Goal: Task Accomplishment & Management: Understand process/instructions

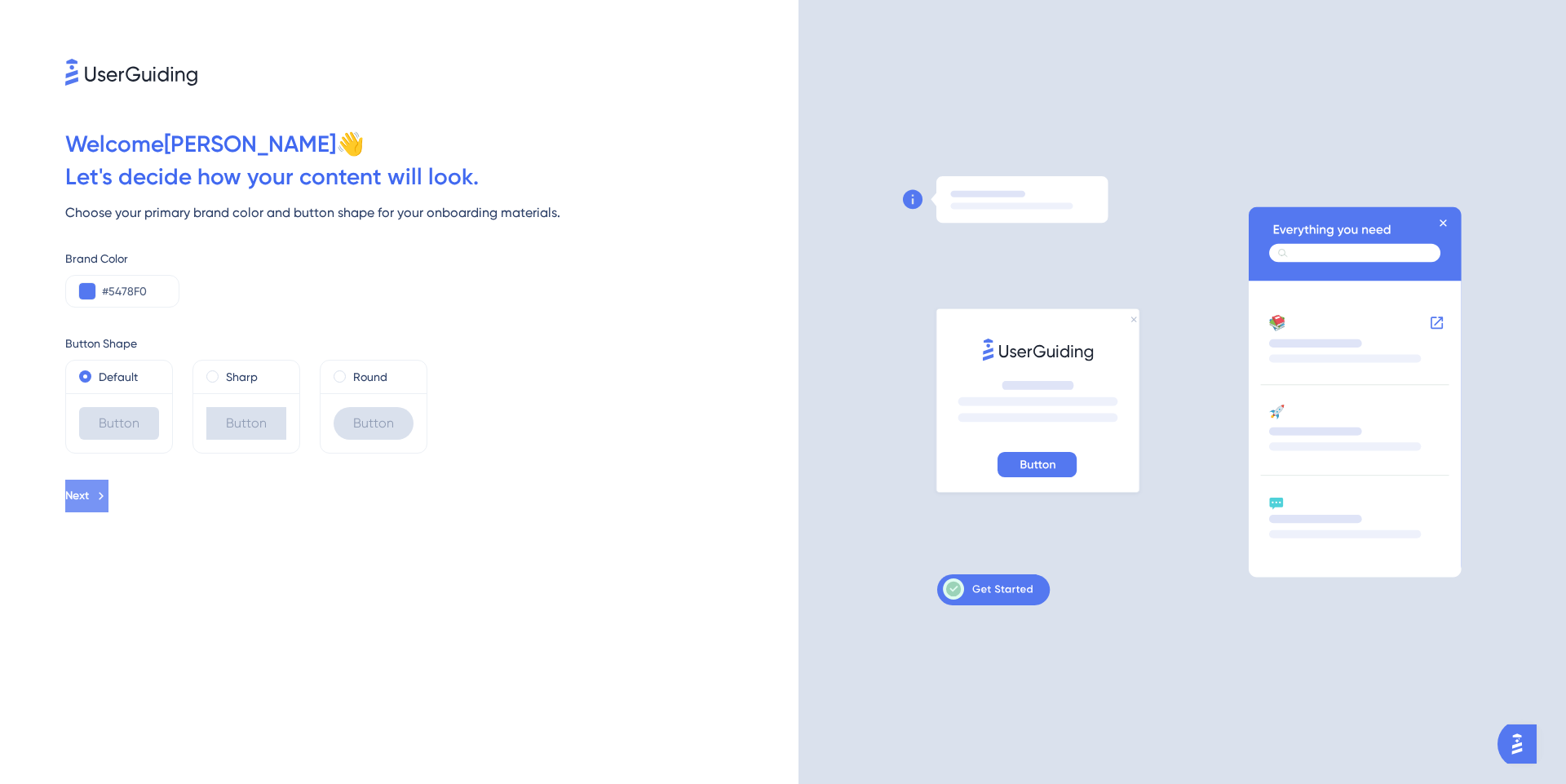
click at [109, 491] on button "Next" at bounding box center [87, 496] width 43 height 32
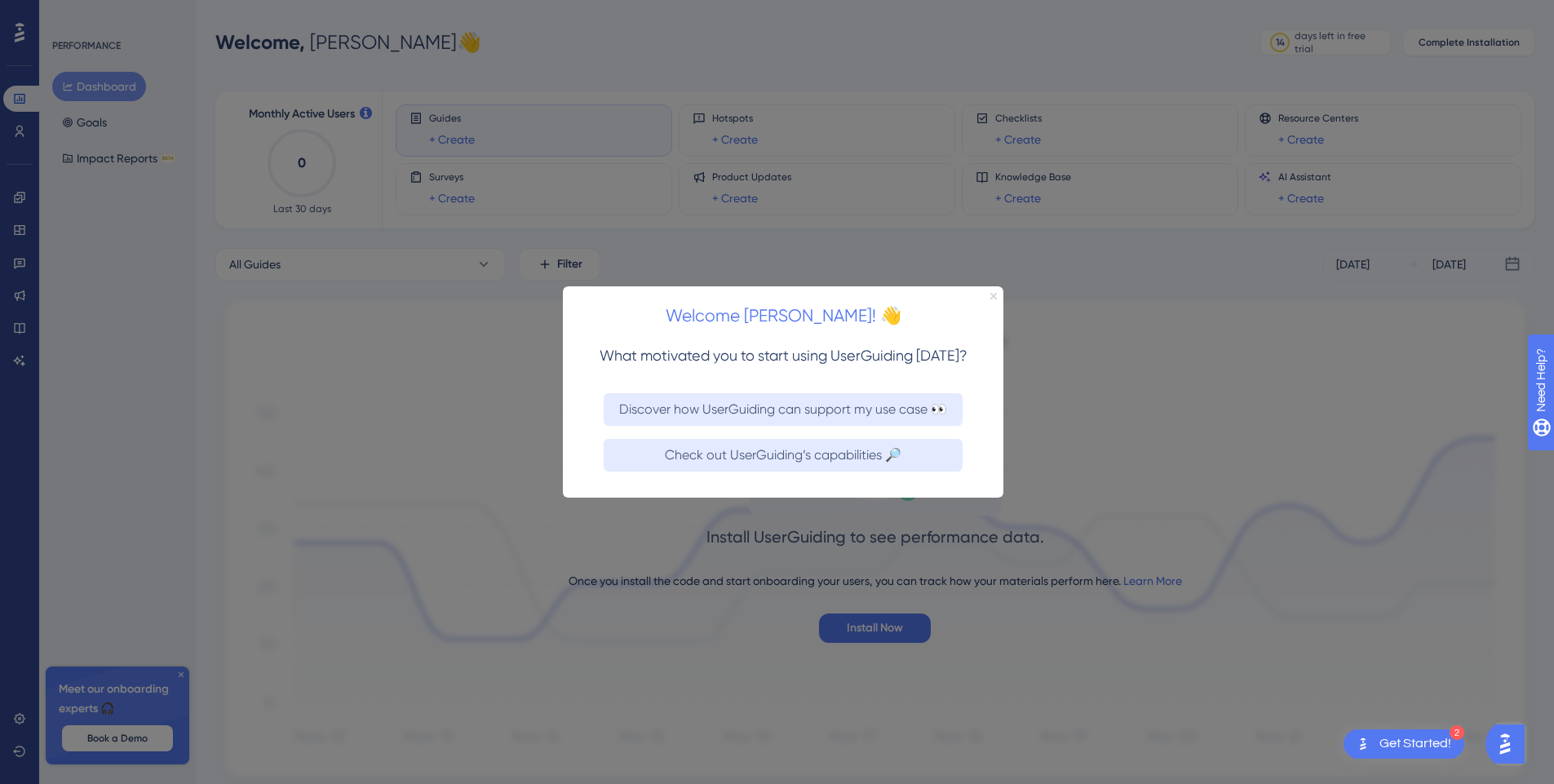
click at [996, 292] on icon "Close Preview" at bounding box center [994, 295] width 7 height 7
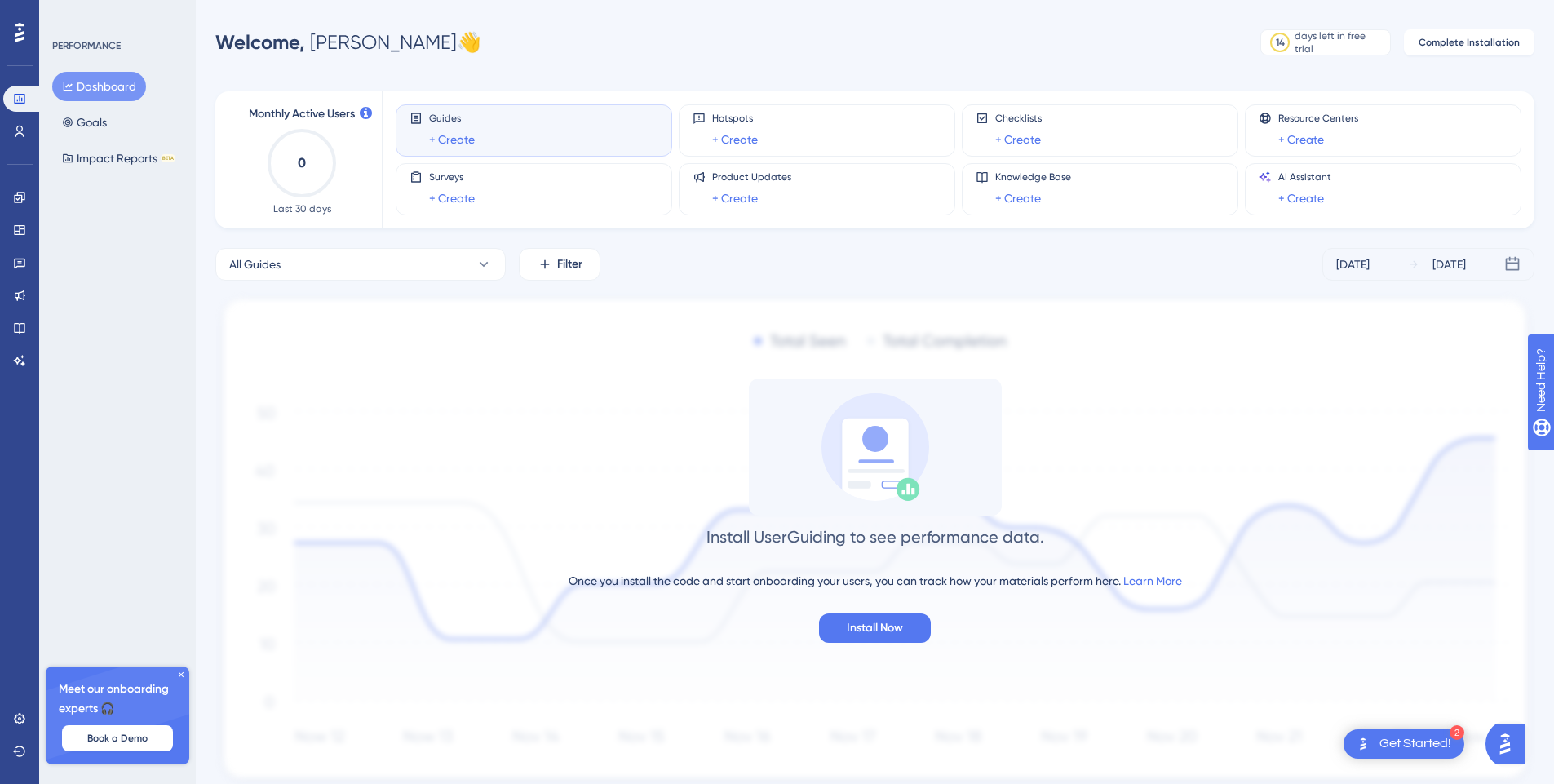
scroll to position [57, 0]
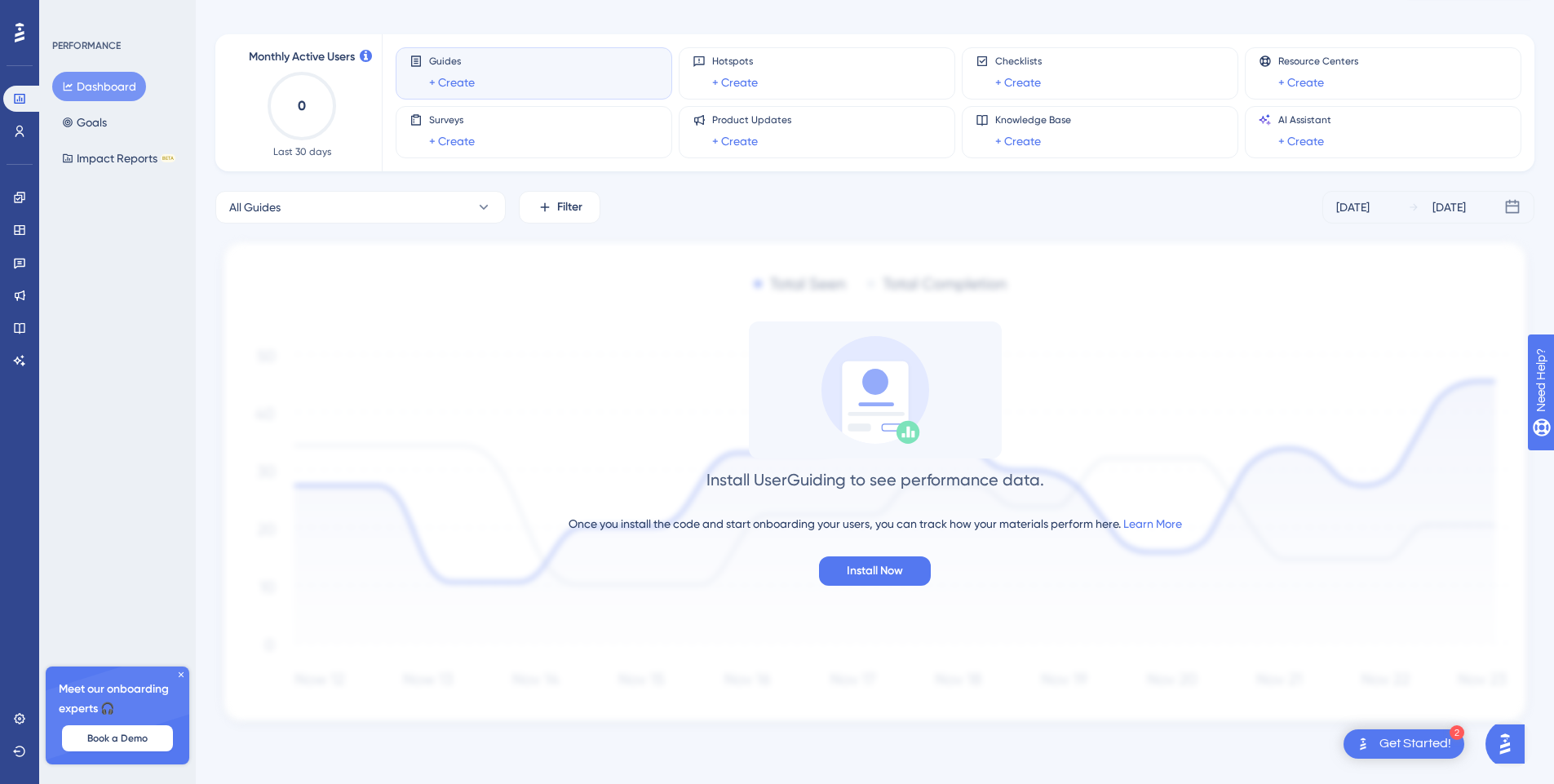
click at [575, 74] on div "Guides + Create" at bounding box center [533, 73] width 249 height 37
click at [550, 90] on div "Guides + Create" at bounding box center [533, 73] width 249 height 37
click at [440, 211] on button "All Guides" at bounding box center [361, 207] width 290 height 32
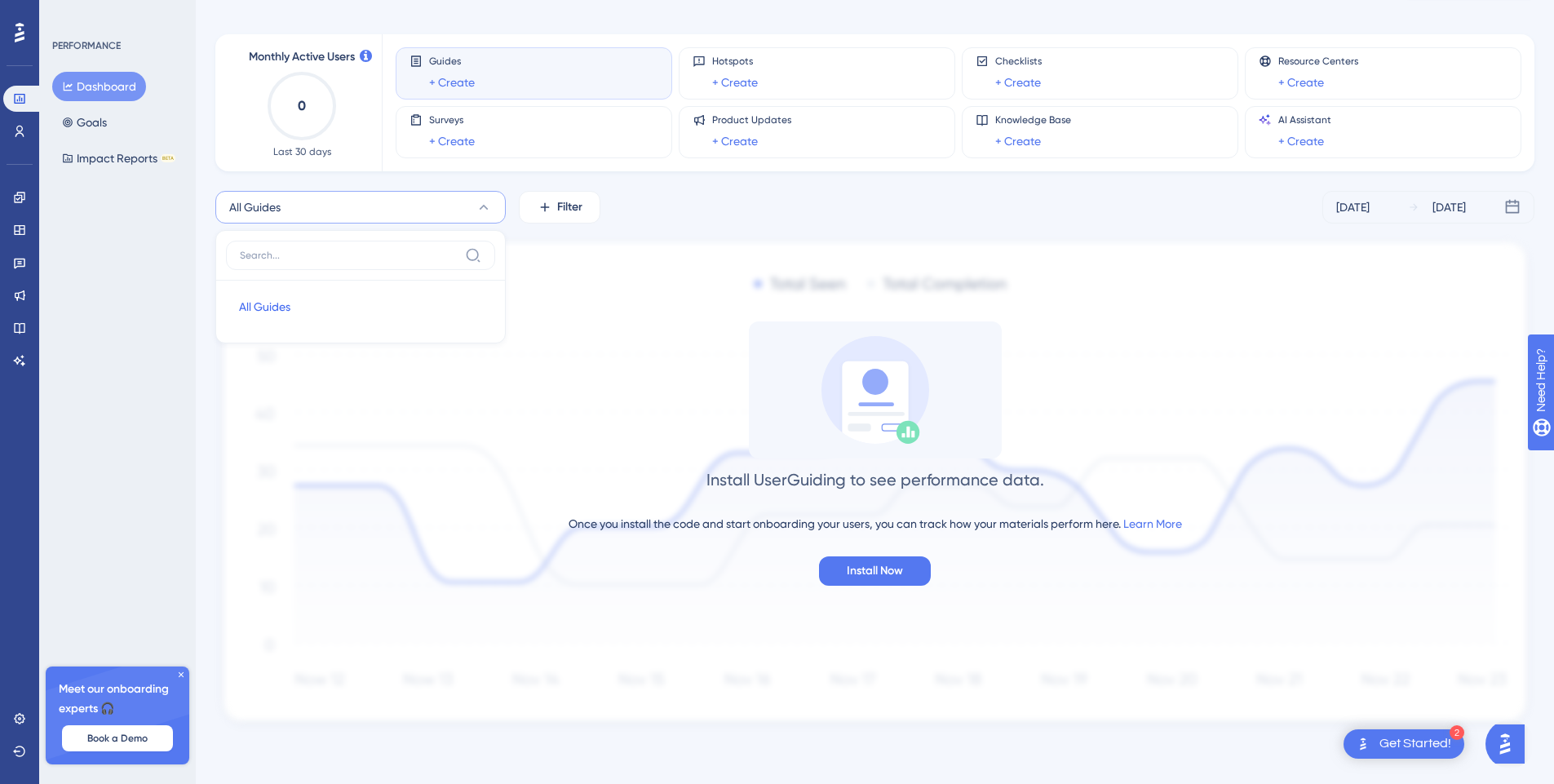
click at [724, 232] on div "All Guides All Guides All Guides Filter [DATE] [DATE] Install UserGuiding to se…" at bounding box center [875, 461] width 1319 height 540
click at [892, 575] on span "Install Now" at bounding box center [875, 570] width 56 height 20
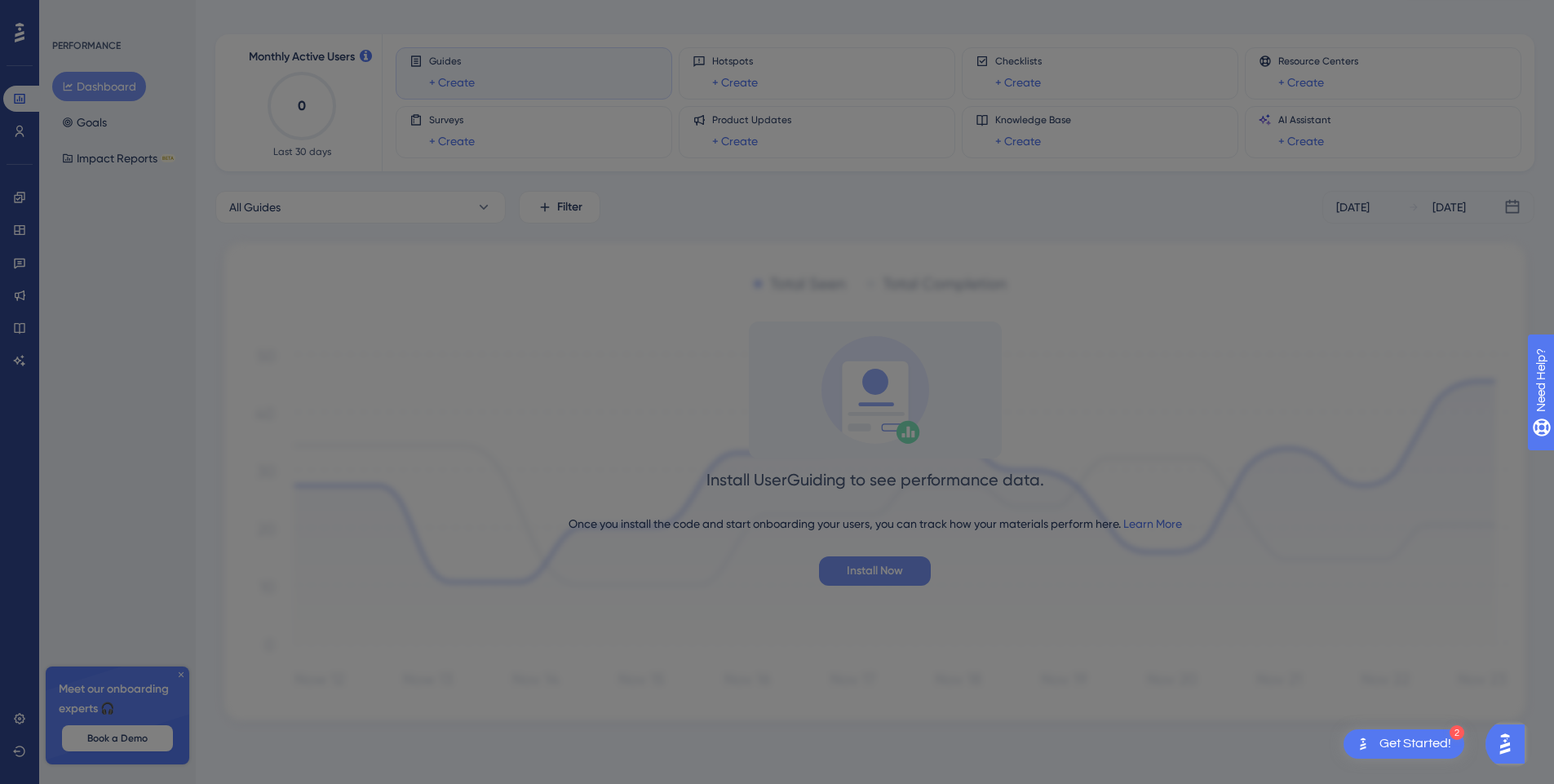
scroll to position [0, 0]
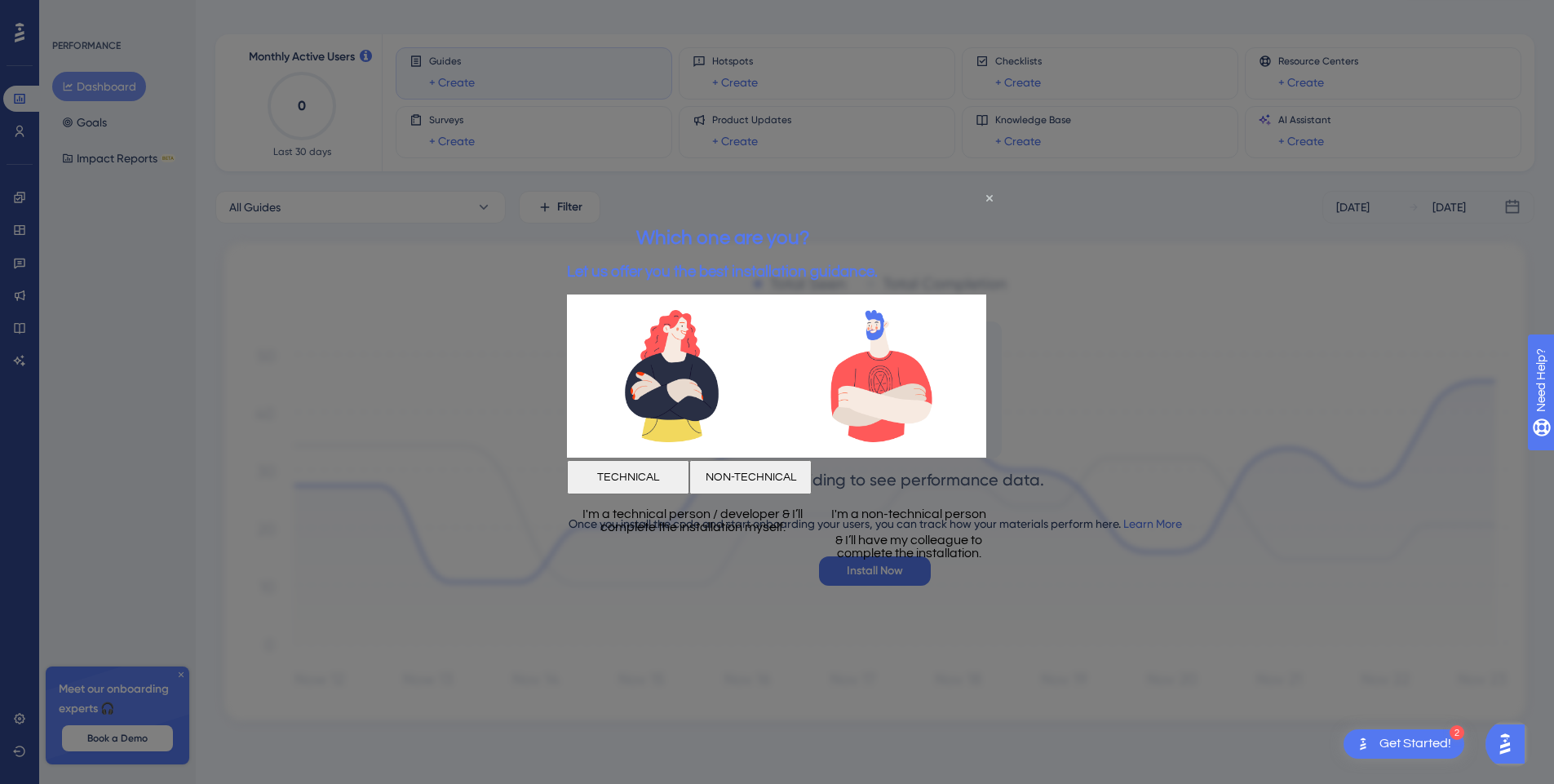
click at [689, 474] on button "TECHNICAL" at bounding box center [628, 477] width 122 height 34
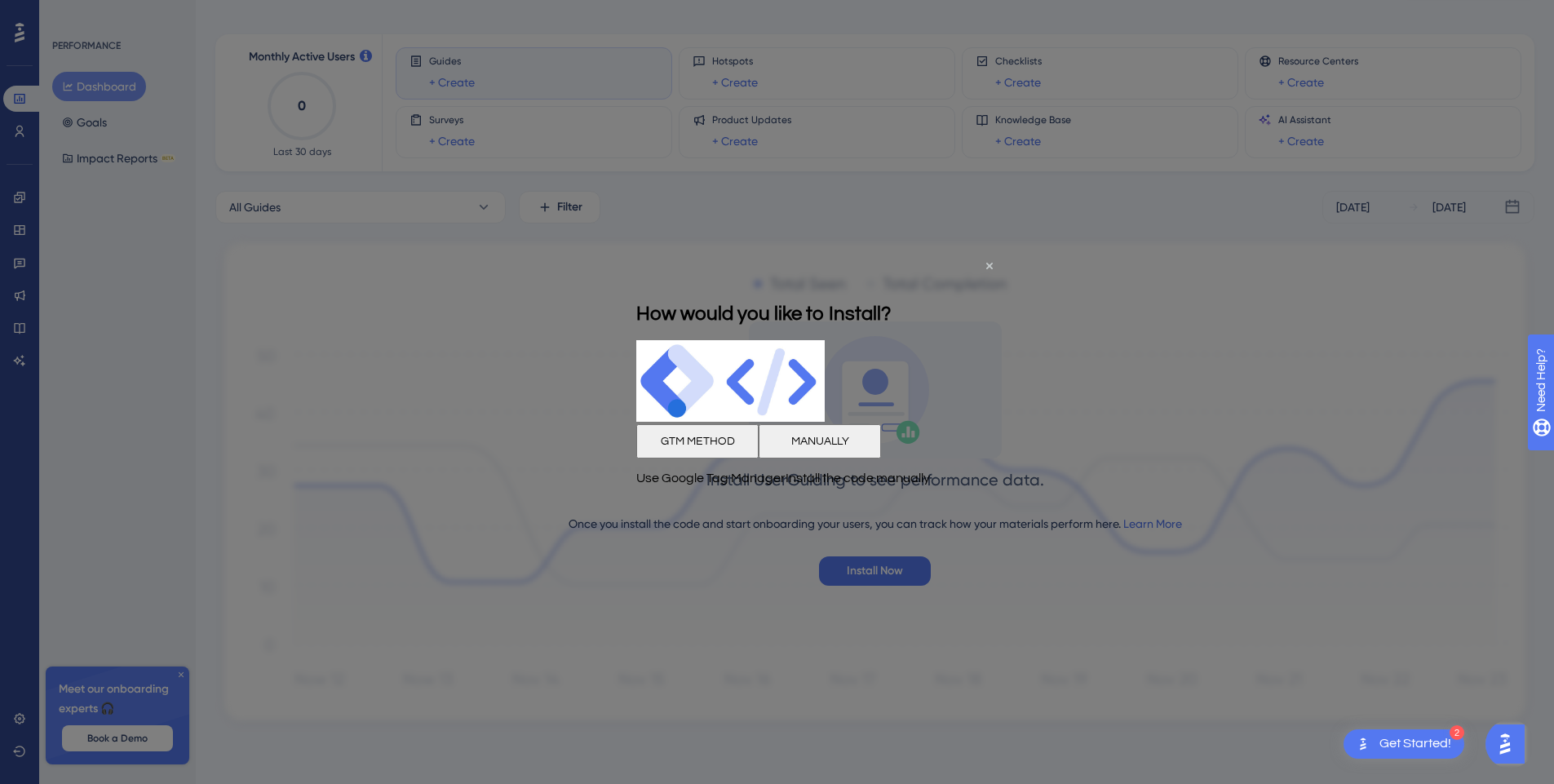
click at [879, 453] on button "MANUALLY" at bounding box center [820, 440] width 122 height 34
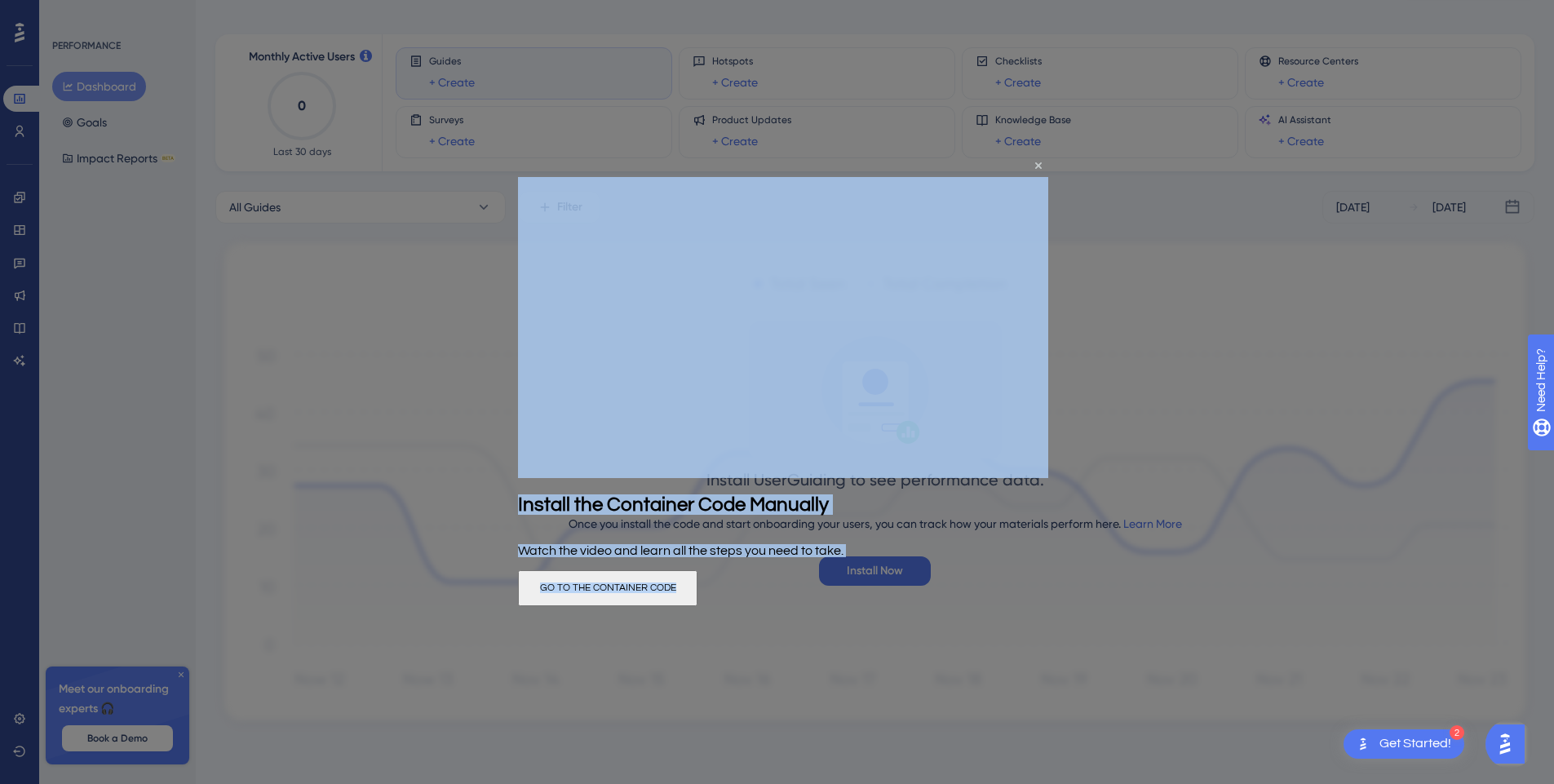
drag, startPoint x: 830, startPoint y: 354, endPoint x: 980, endPoint y: 626, distance: 310.6
click at [980, 605] on div "Install the Container Code Manually Watch the video and learn all the steps you…" at bounding box center [783, 391] width 530 height 428
click at [698, 574] on div "GO TO THE CONTAINER CODE" at bounding box center [607, 588] width 179 height 36
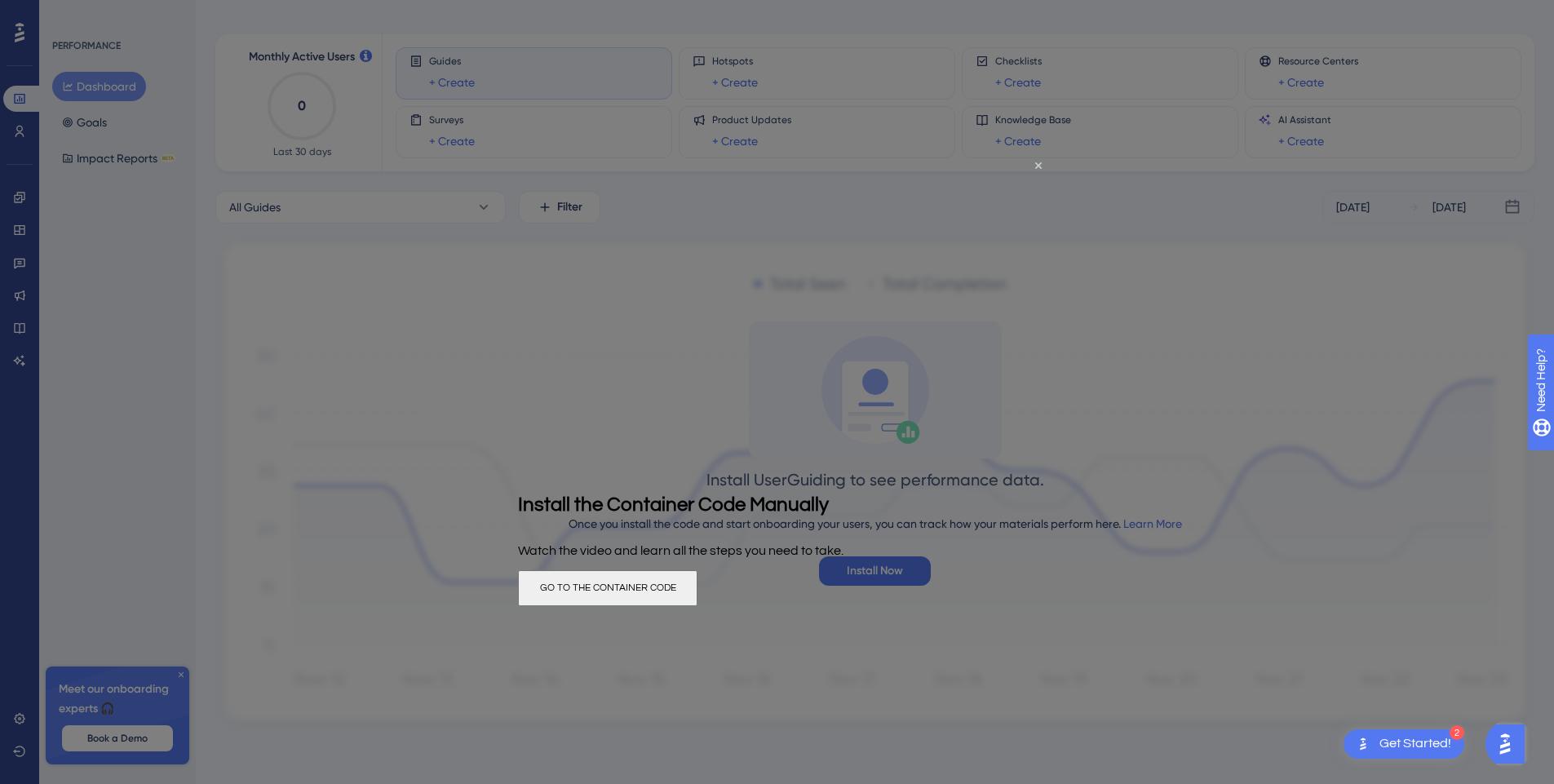
click at [698, 584] on button "GO TO THE CONTAINER CODE" at bounding box center [607, 588] width 179 height 36
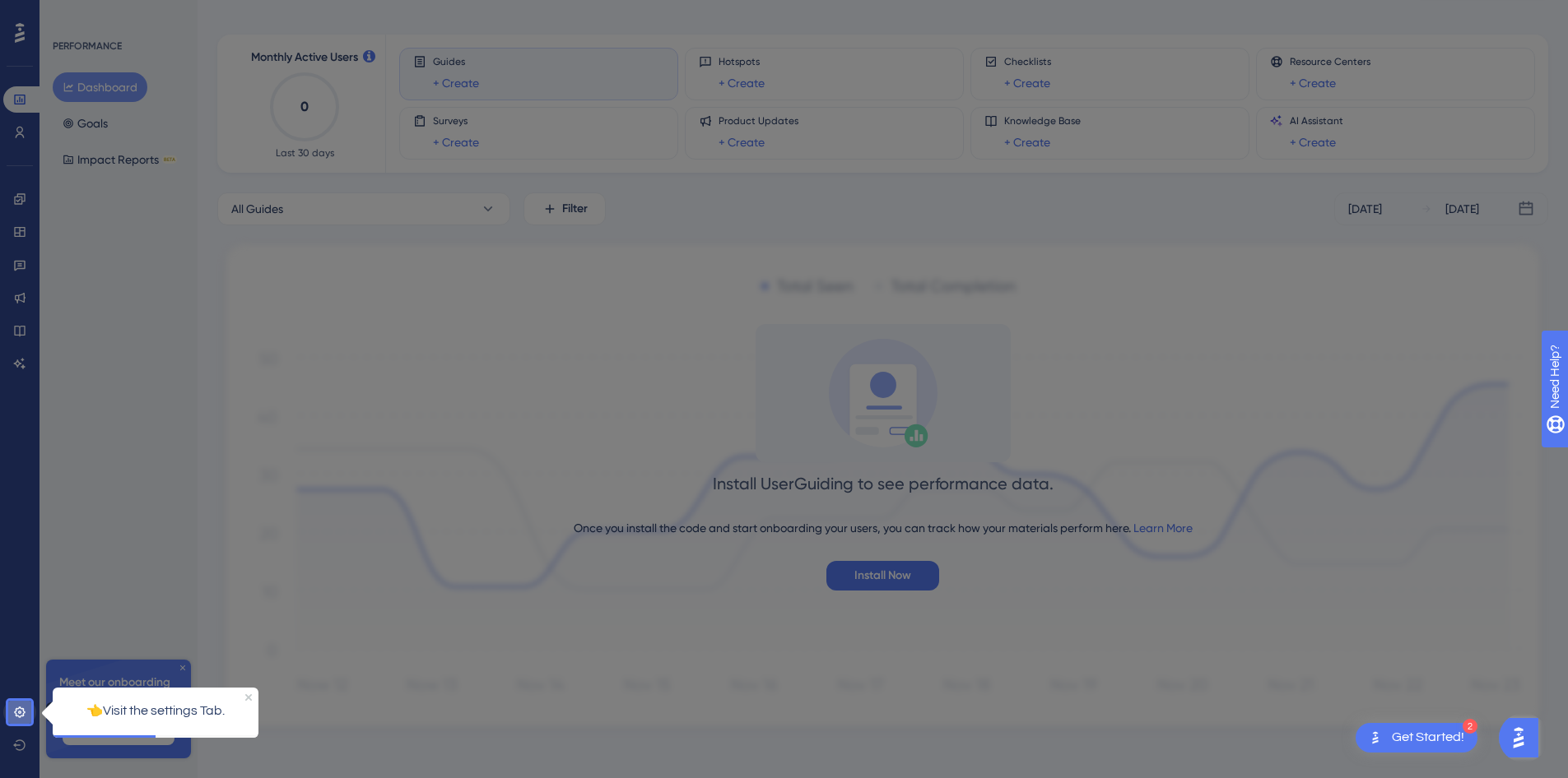
click at [26, 711] on icon at bounding box center [19, 712] width 13 height 13
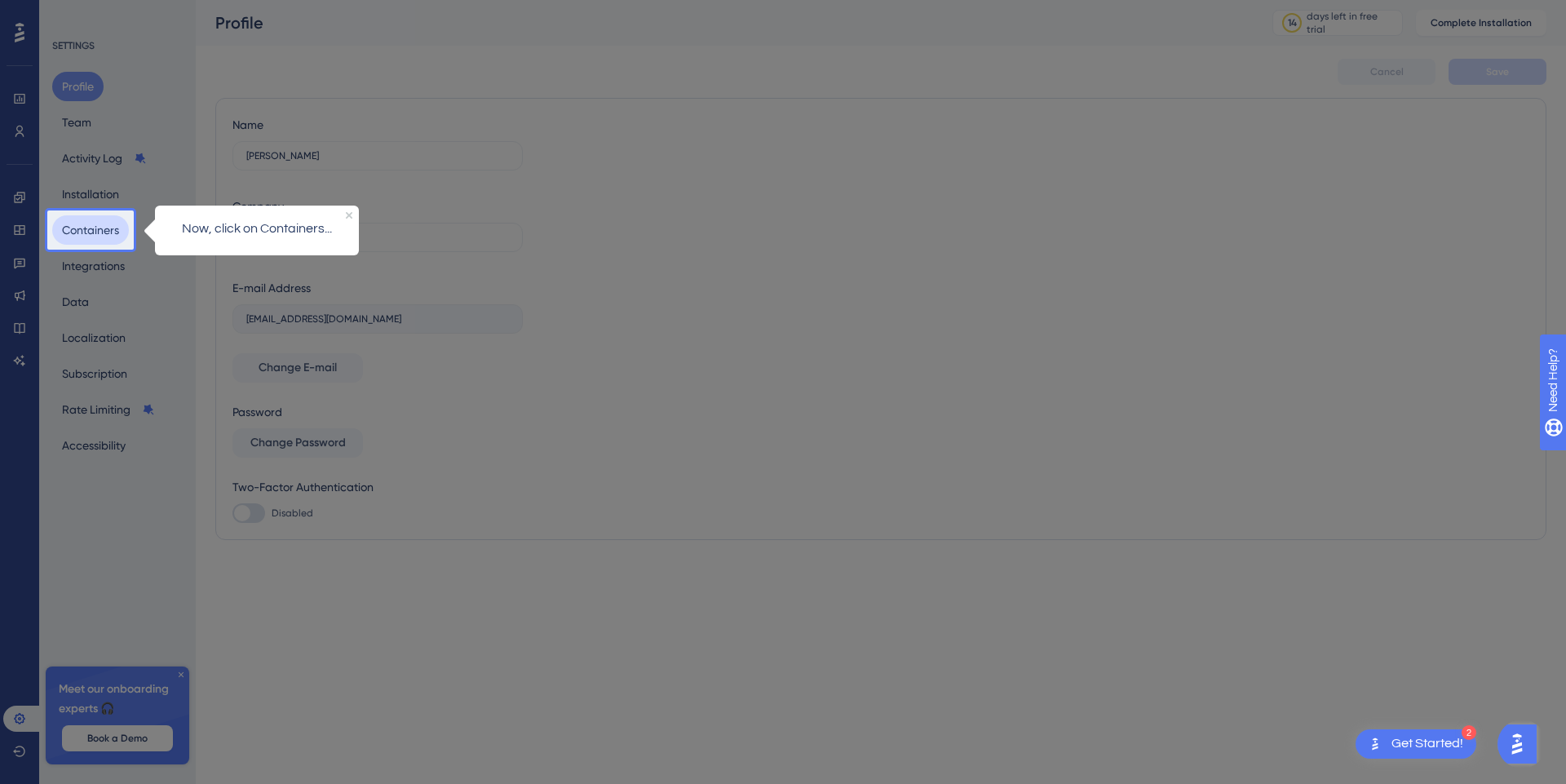
click at [81, 243] on button "Containers" at bounding box center [91, 230] width 76 height 30
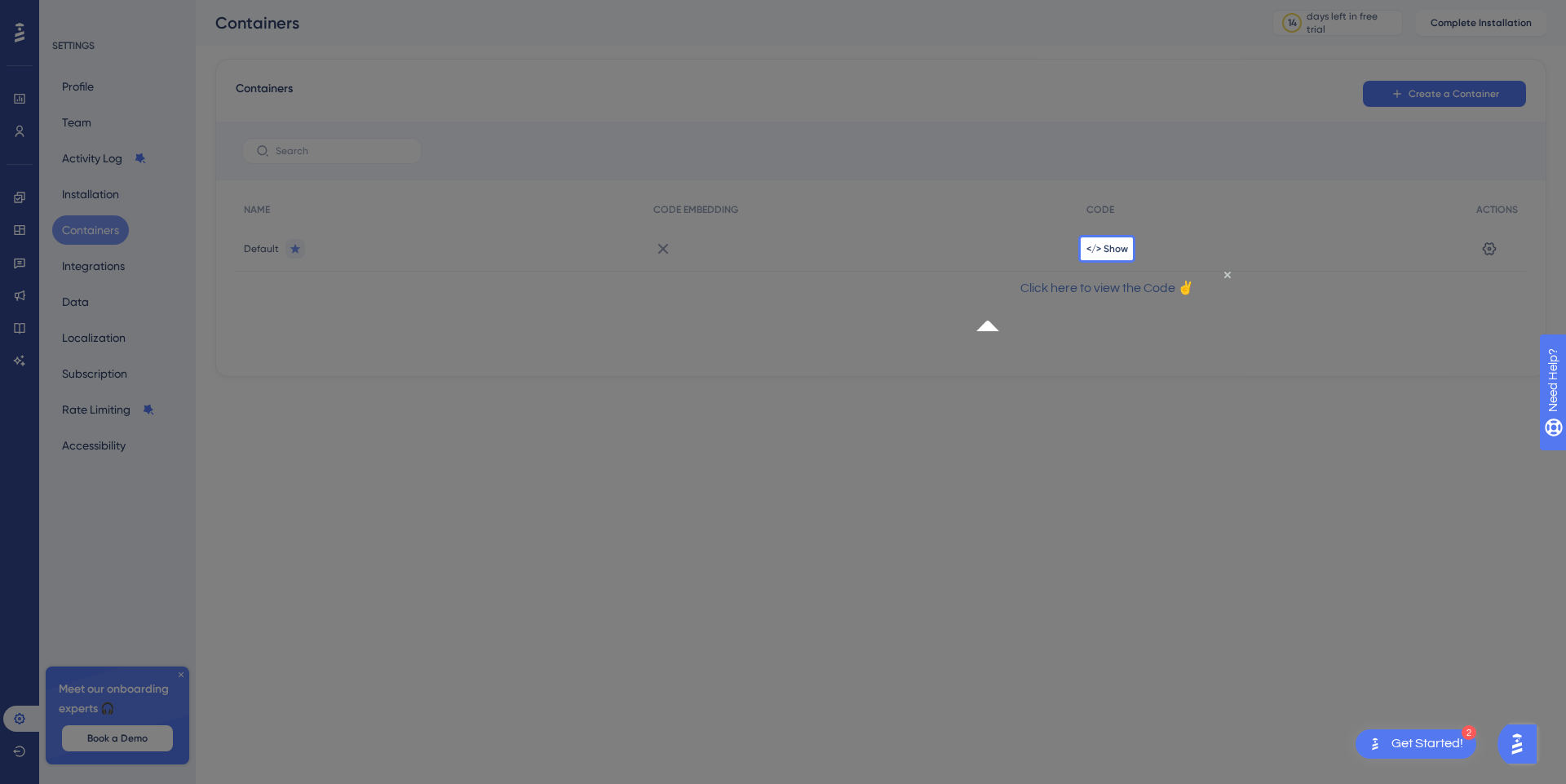
click at [1098, 299] on p "Click here to view the Code ✌" at bounding box center [1106, 288] width 235 height 21
click at [1223, 277] on icon "Close Preview" at bounding box center [1226, 274] width 7 height 7
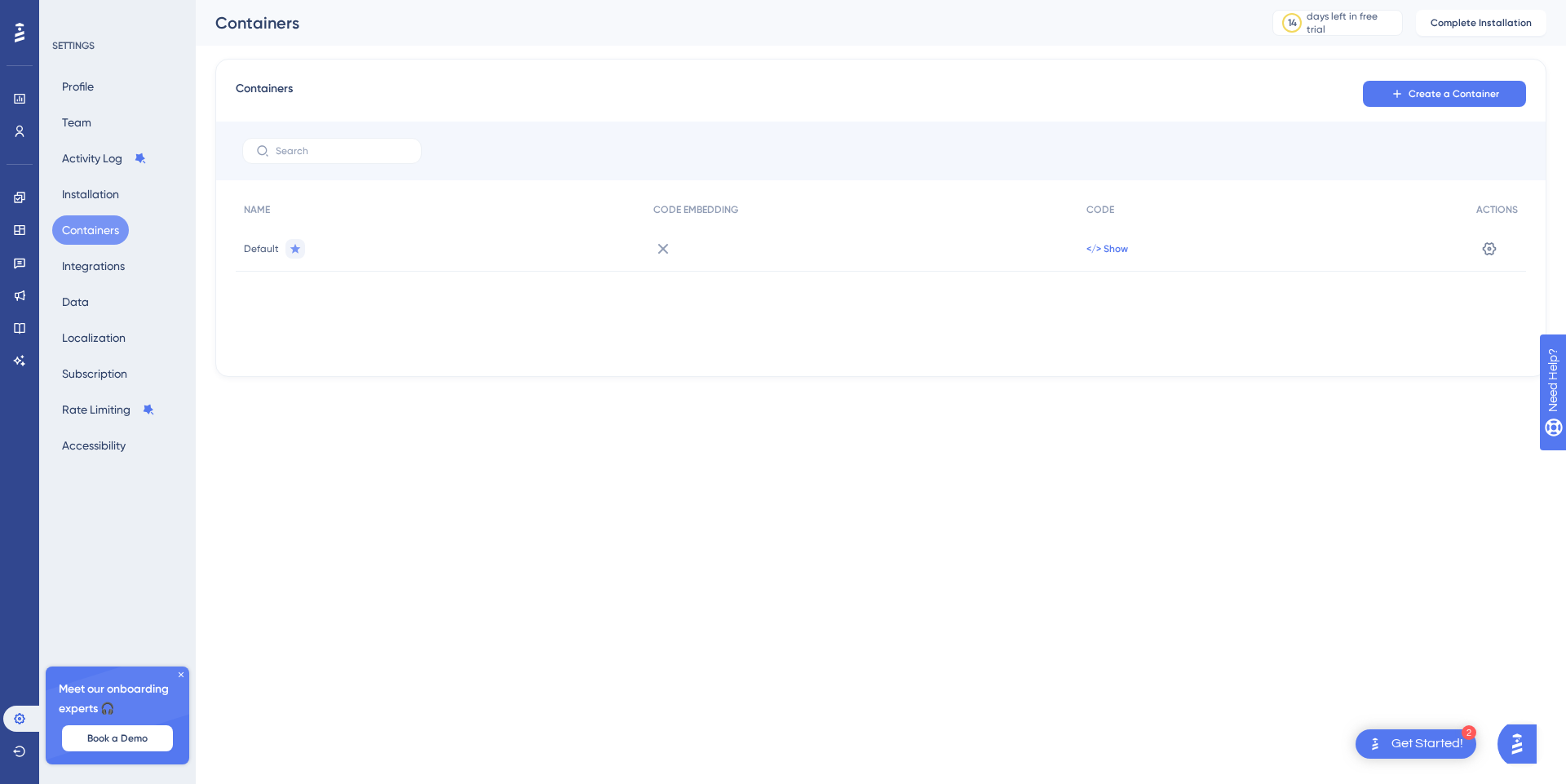
click at [1114, 250] on span "</> Show" at bounding box center [1107, 248] width 42 height 13
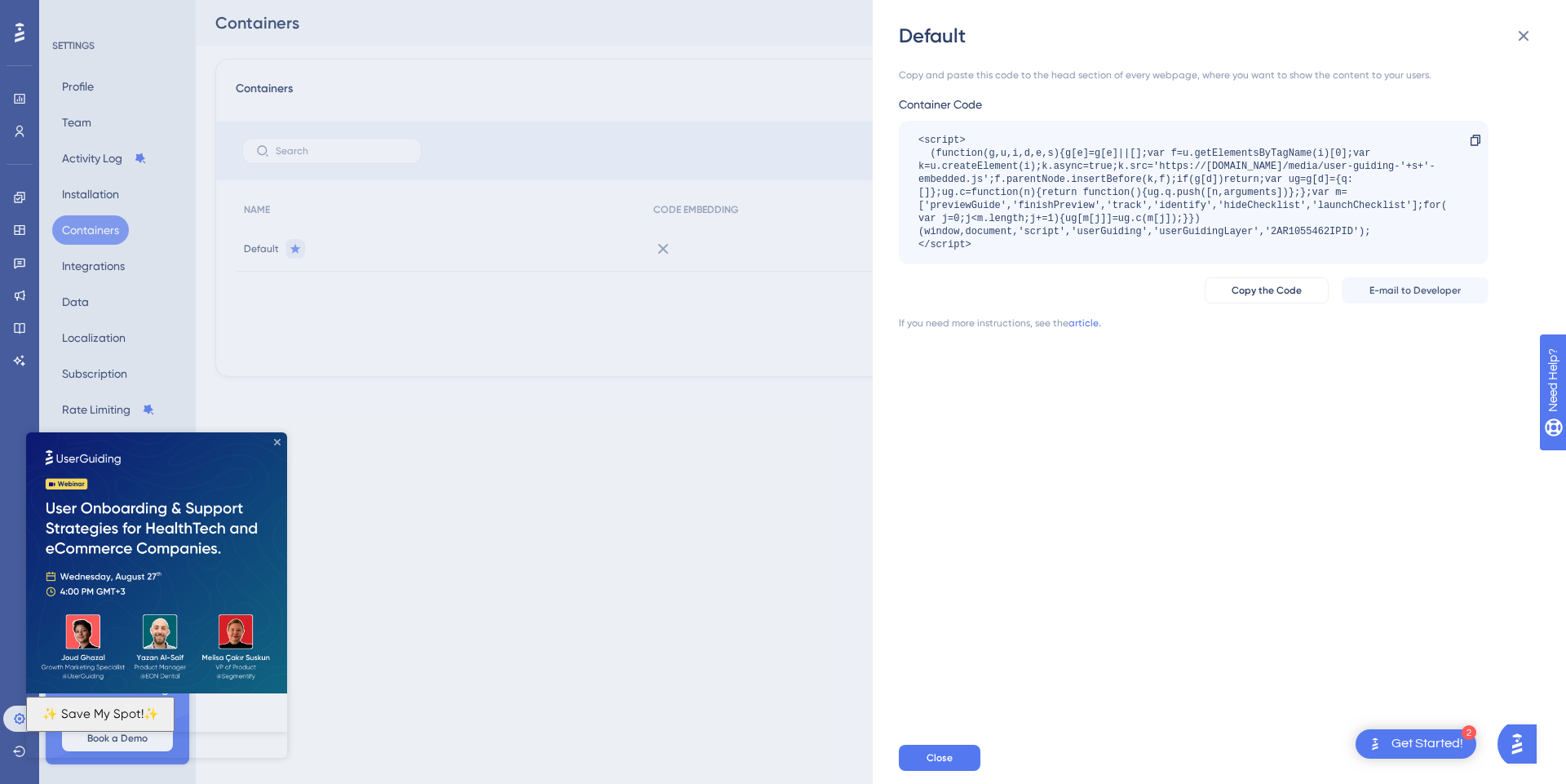
click at [279, 442] on icon "Close Preview" at bounding box center [278, 442] width 7 height 7
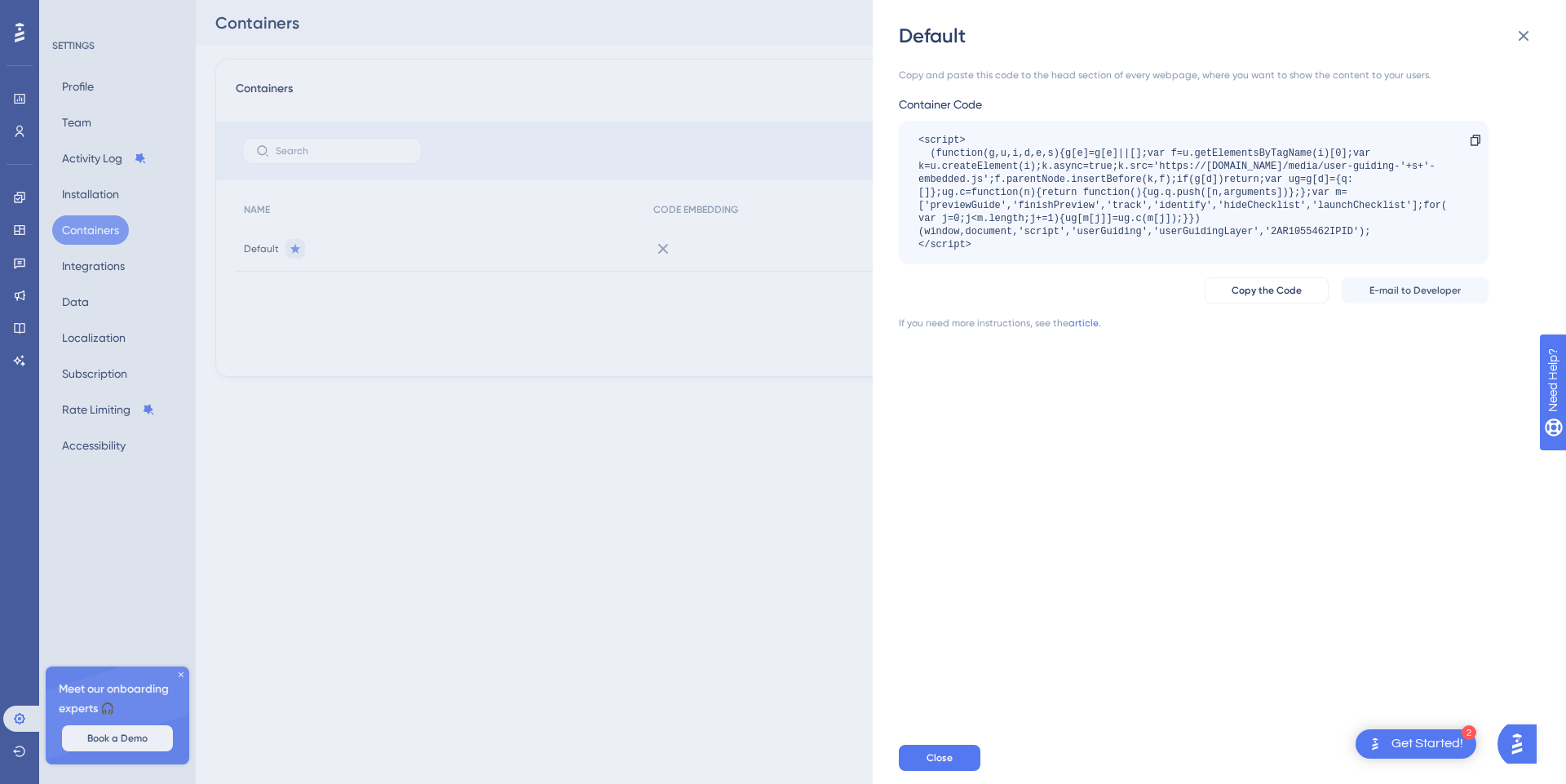
click at [1392, 744] on div "Get Started!" at bounding box center [1427, 743] width 72 height 18
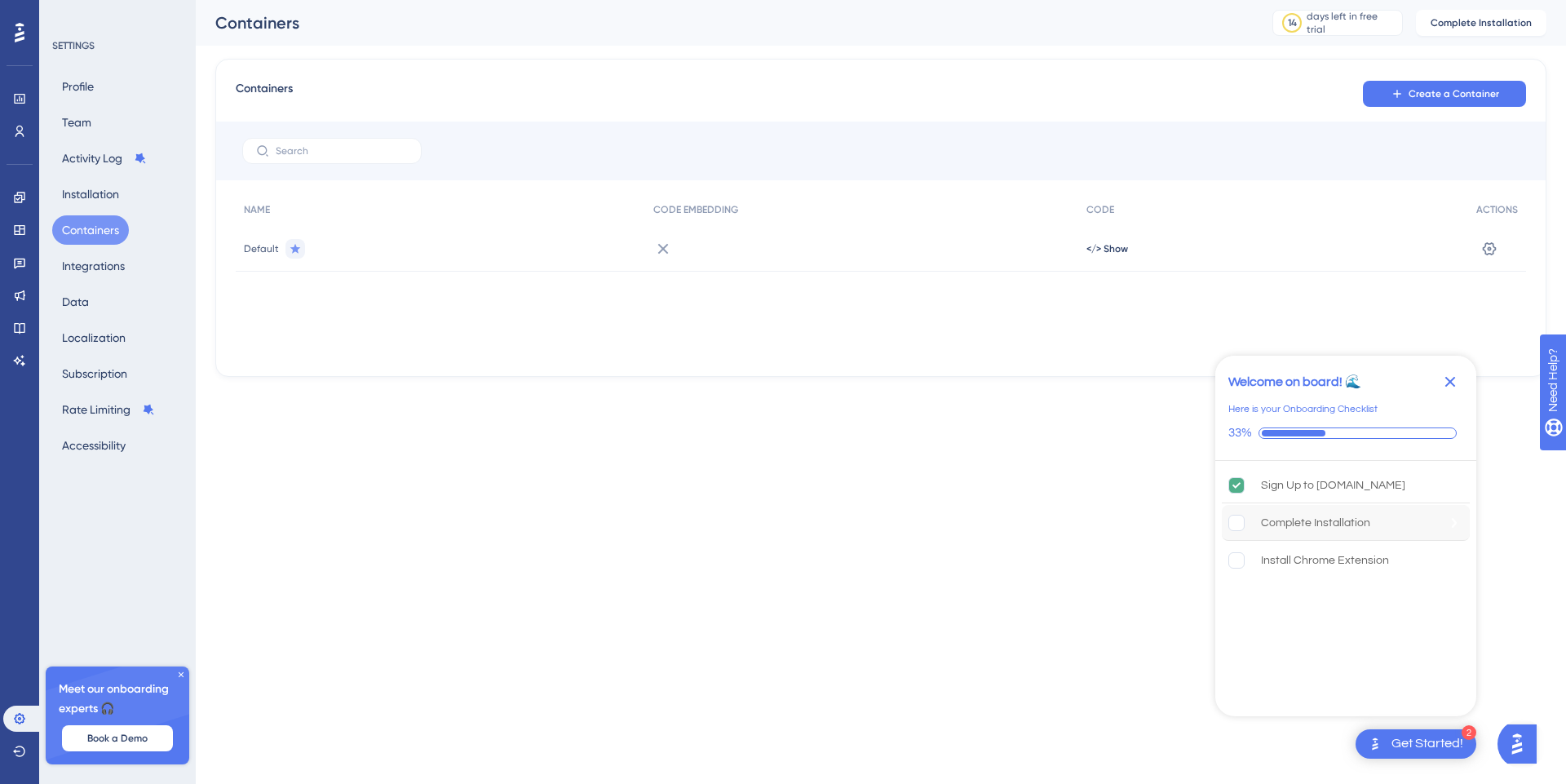
click at [1349, 533] on div "Complete Installation" at bounding box center [1346, 523] width 248 height 36
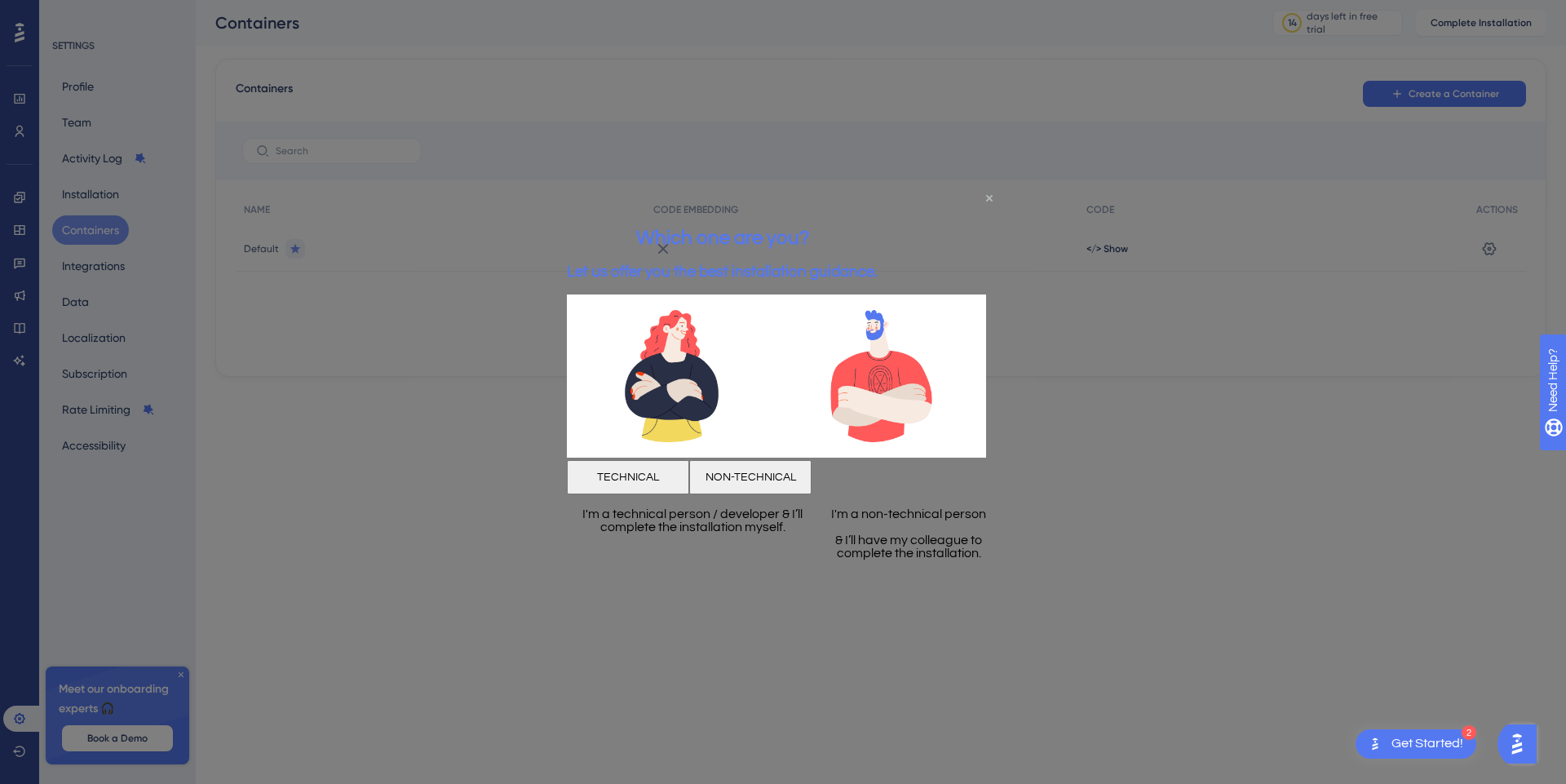
click at [987, 197] on icon "Close Preview" at bounding box center [990, 199] width 7 height 7
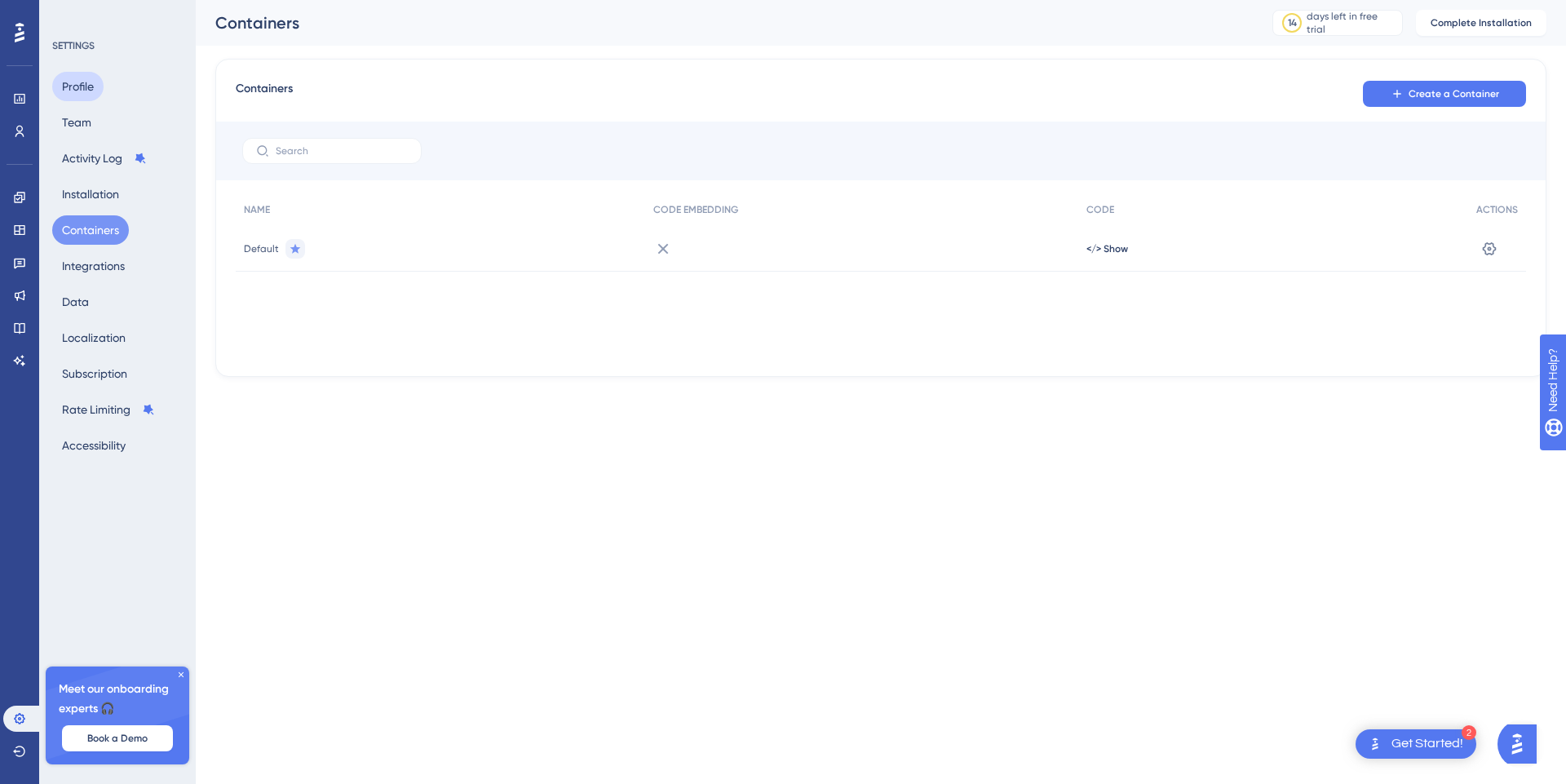
click at [73, 87] on button "Profile" at bounding box center [78, 87] width 52 height 30
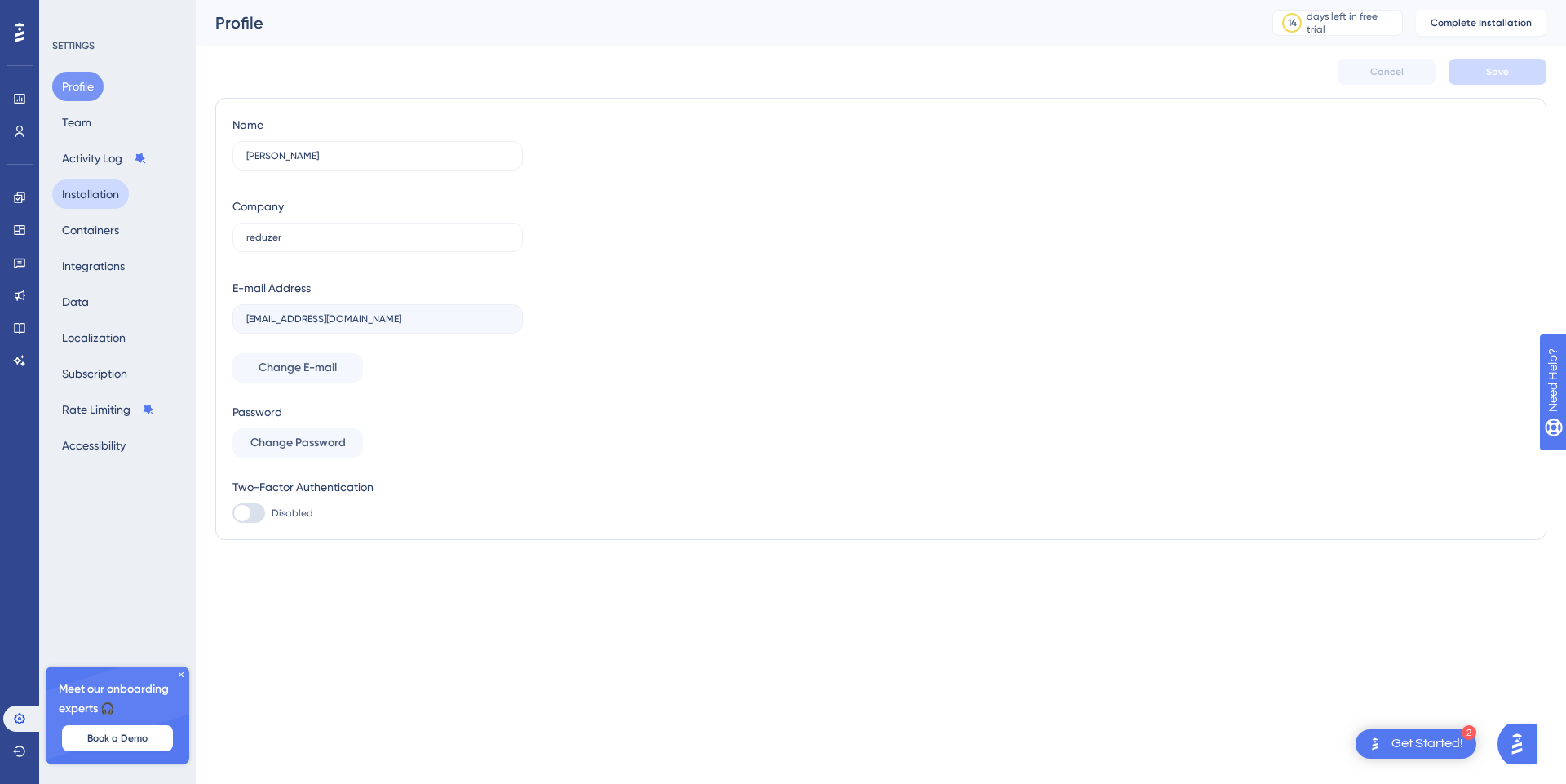
click at [91, 191] on button "Installation" at bounding box center [91, 193] width 76 height 30
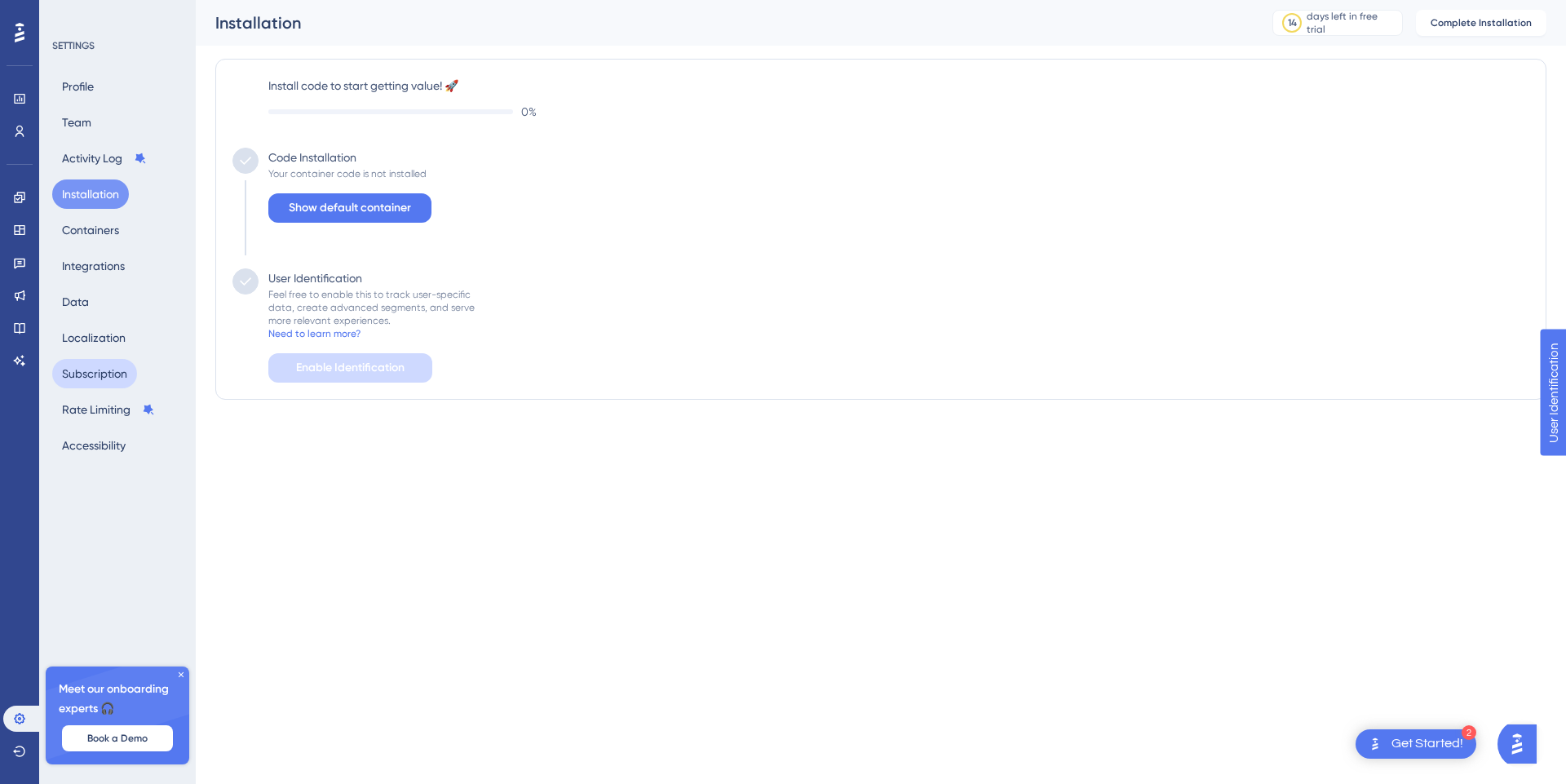
click at [104, 362] on button "Subscription" at bounding box center [95, 373] width 85 height 30
